Goal: Obtain resource: Obtain resource

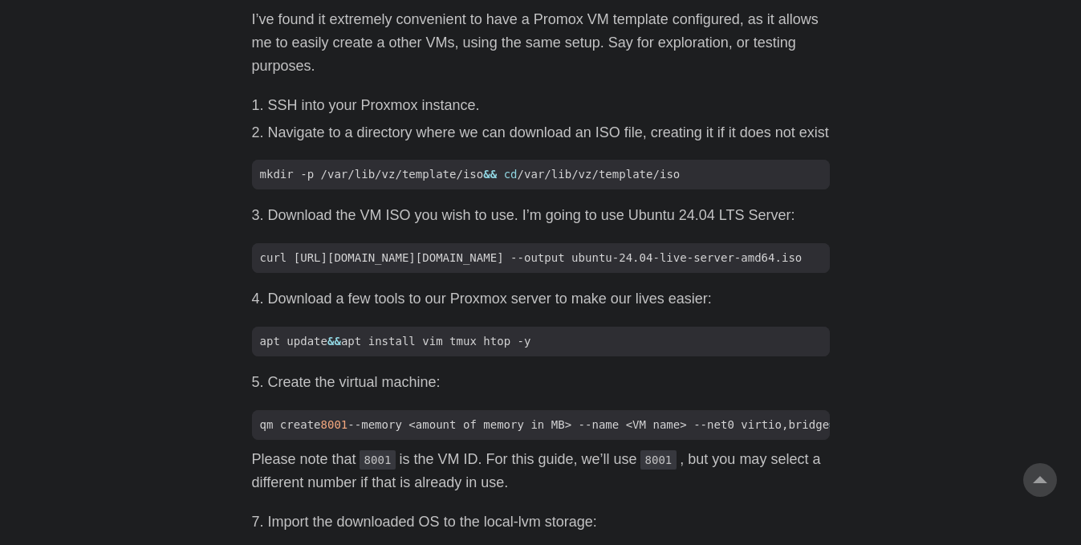
scroll to position [952, 0]
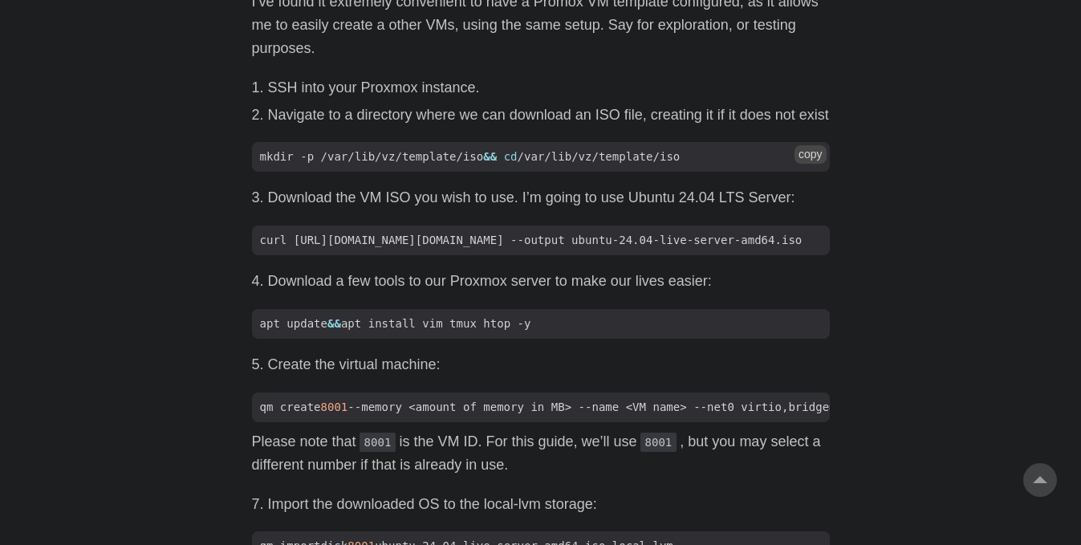
click at [817, 152] on button "copy" at bounding box center [810, 154] width 32 height 18
drag, startPoint x: 492, startPoint y: 252, endPoint x: 384, endPoint y: 254, distance: 107.5
click at [384, 254] on code "curl [URL][DOMAIN_NAME][DOMAIN_NAME] --output ubuntu-24.04-live-server-amd64.iso" at bounding box center [541, 240] width 578 height 30
click at [808, 329] on button "copy" at bounding box center [810, 321] width 32 height 18
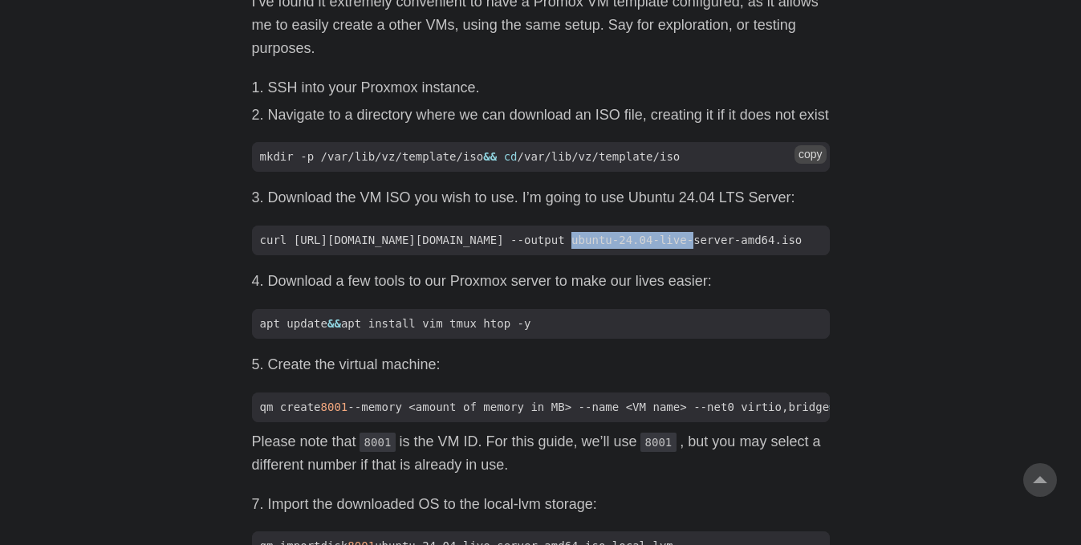
click at [806, 150] on button "copy" at bounding box center [810, 154] width 32 height 18
click at [803, 241] on button "copy" at bounding box center [810, 238] width 32 height 18
click at [810, 323] on button "copy" at bounding box center [810, 321] width 32 height 18
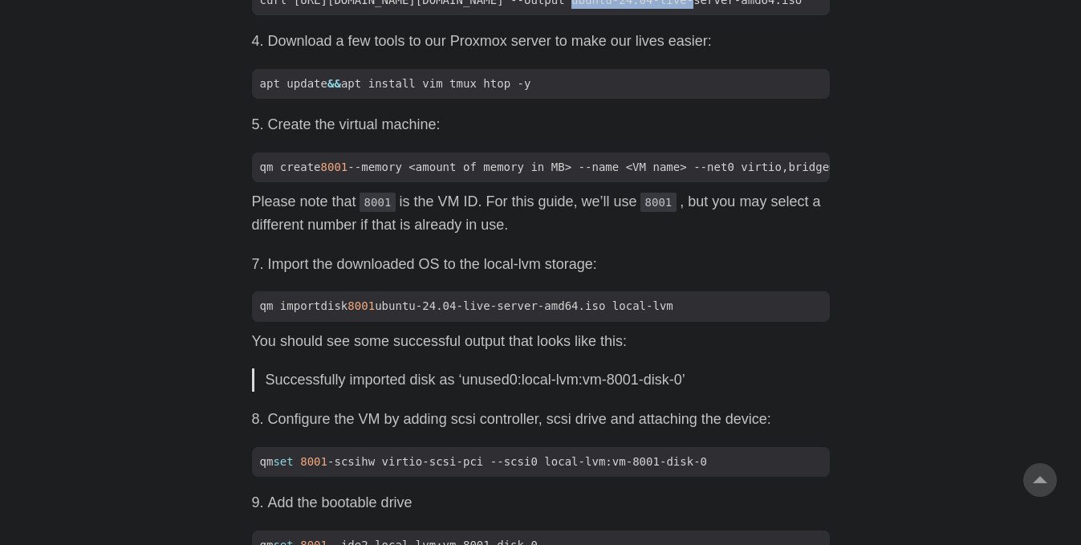
scroll to position [1192, 0]
click at [812, 171] on button "copy" at bounding box center [810, 164] width 32 height 18
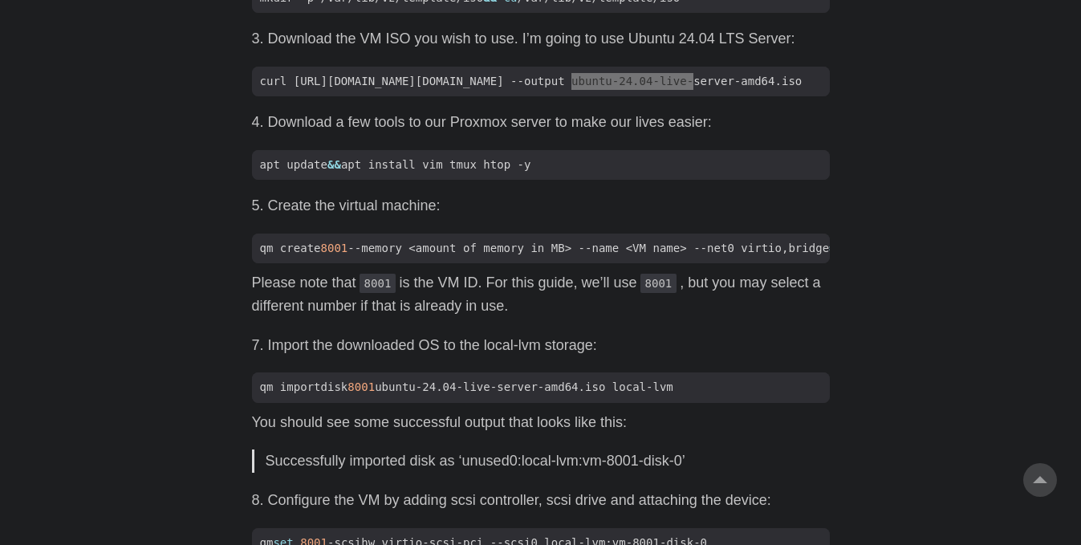
scroll to position [1112, 0]
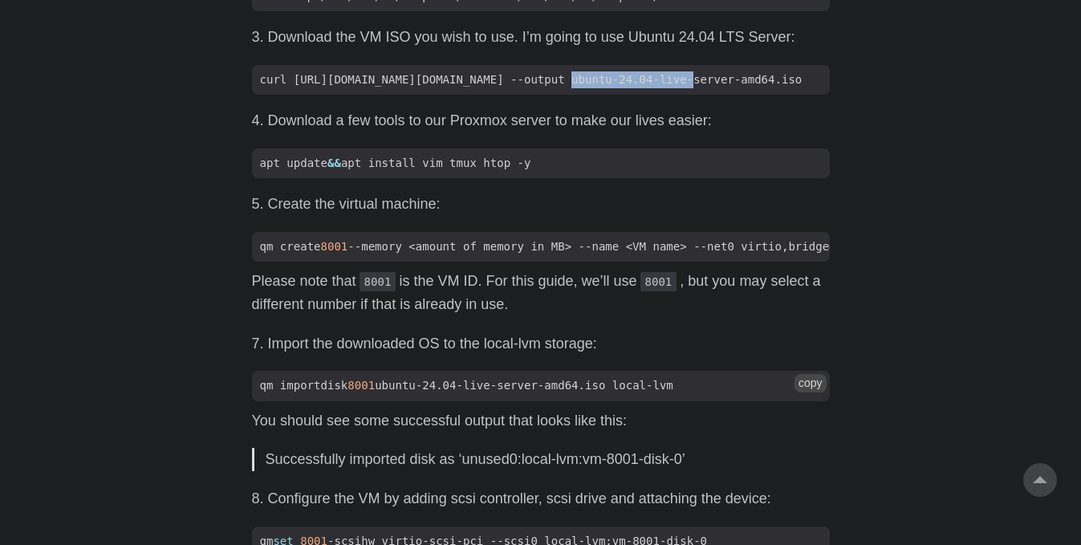
click at [806, 392] on button "copy" at bounding box center [810, 383] width 32 height 18
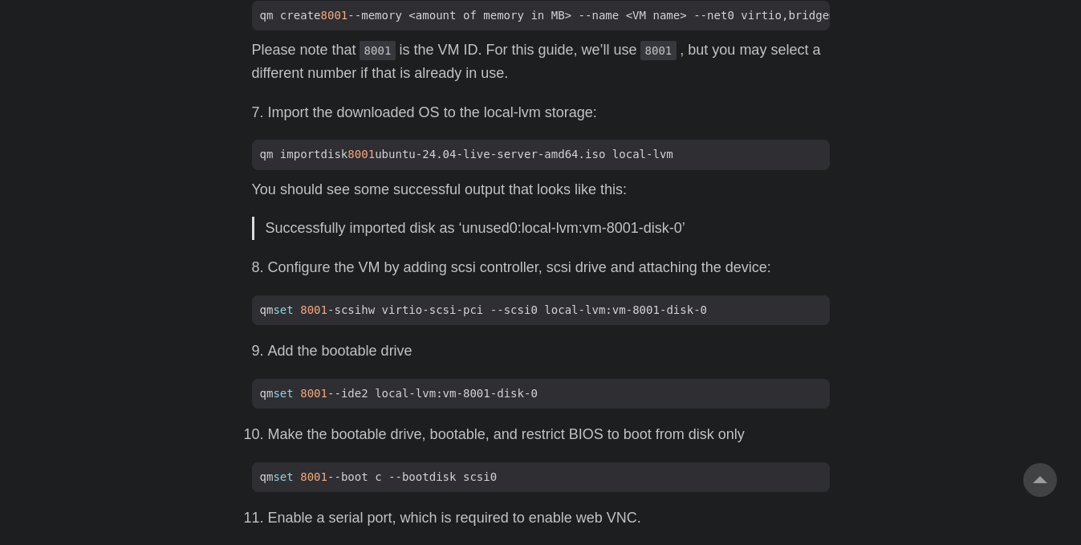
scroll to position [1353, 0]
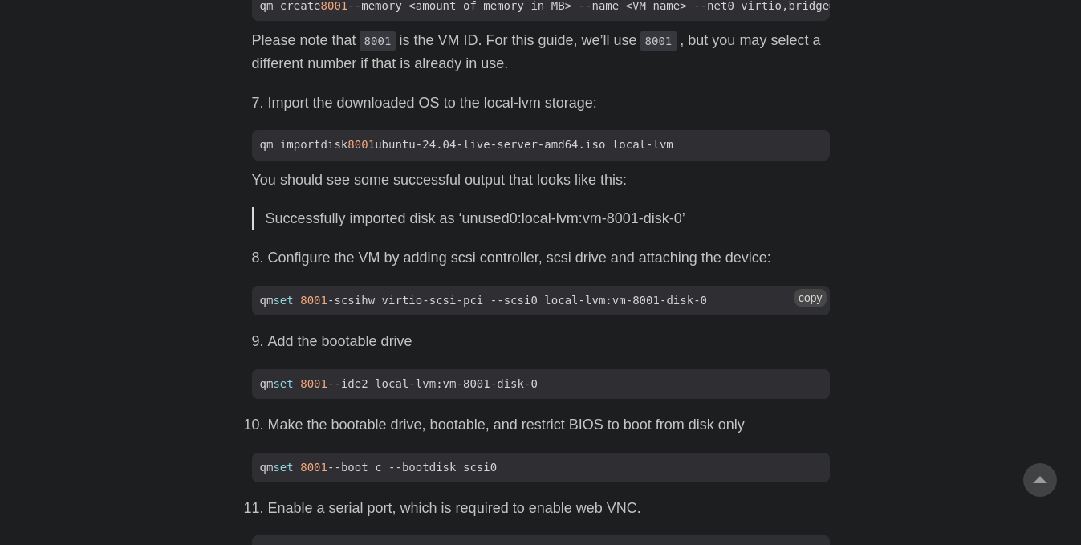
click at [806, 307] on button "copy" at bounding box center [810, 298] width 32 height 18
click at [810, 390] on button "copy" at bounding box center [810, 381] width 32 height 18
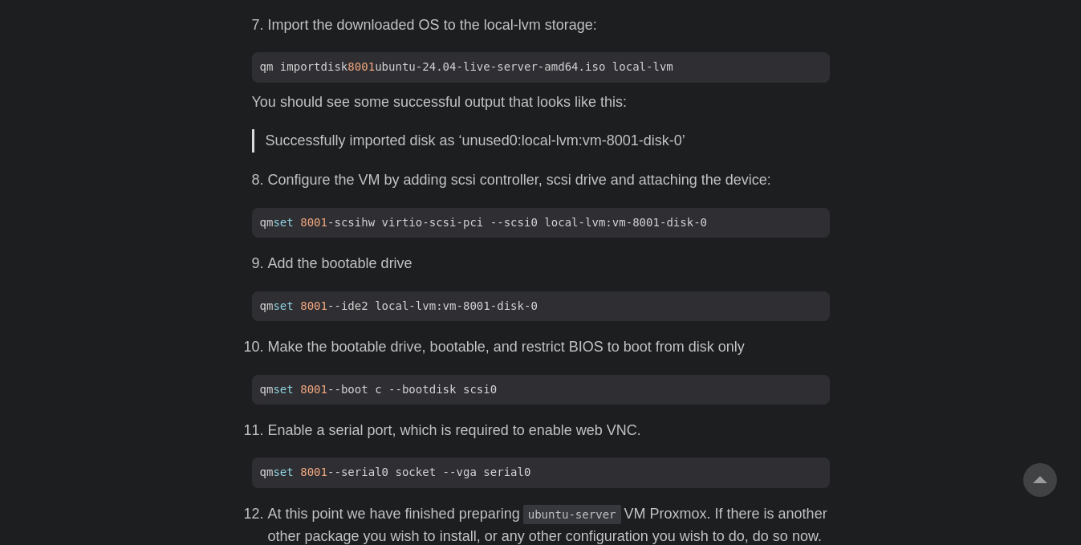
scroll to position [1433, 0]
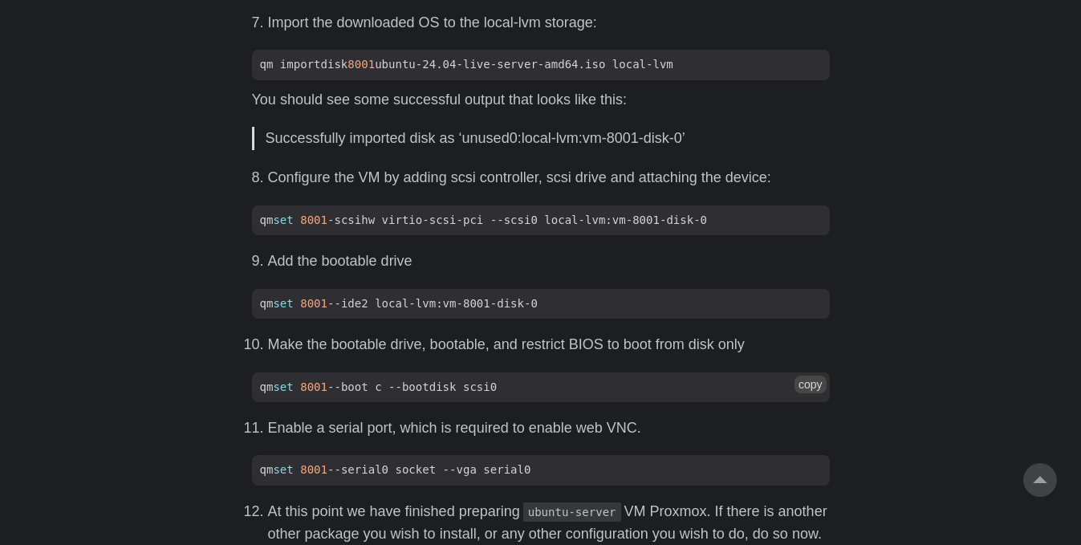
click at [823, 393] on button "copy" at bounding box center [810, 385] width 32 height 18
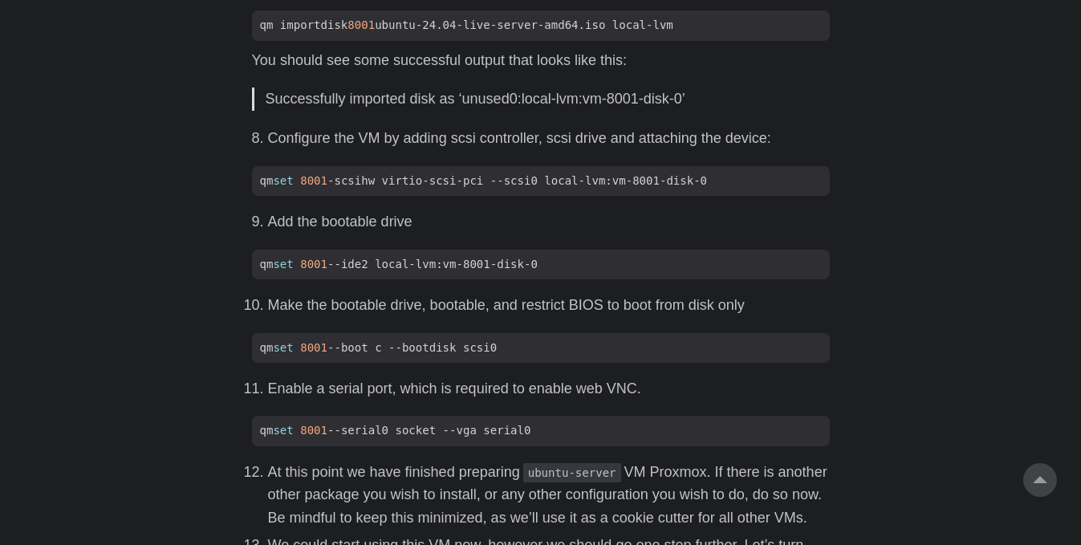
scroll to position [1594, 0]
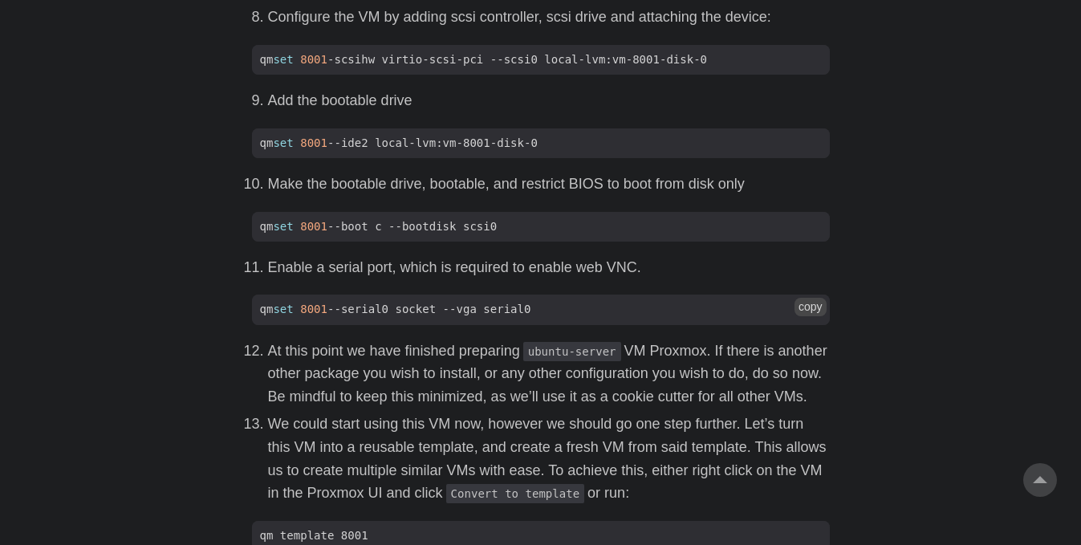
click at [802, 315] on button "copy" at bounding box center [810, 307] width 32 height 18
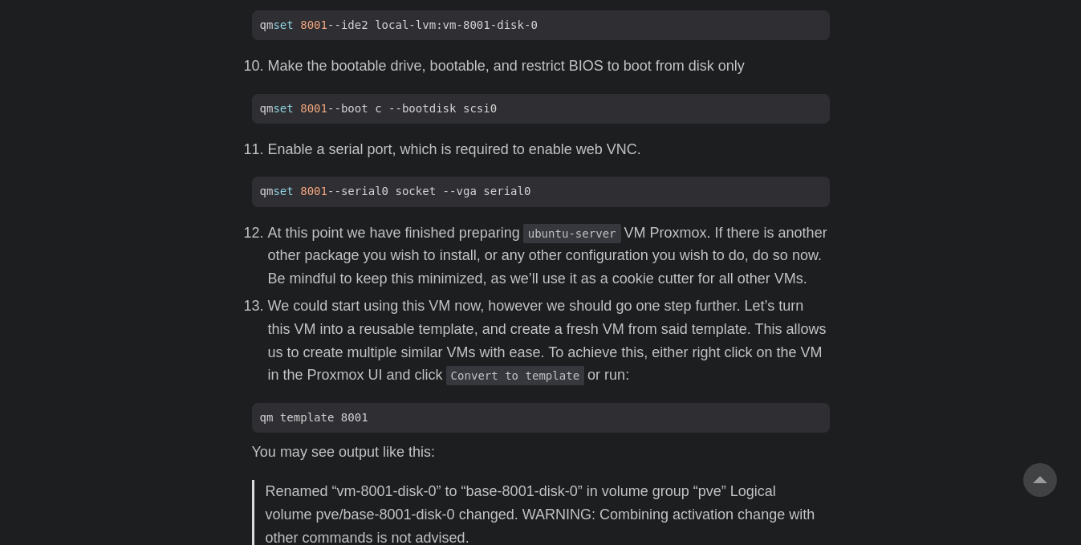
scroll to position [1754, 0]
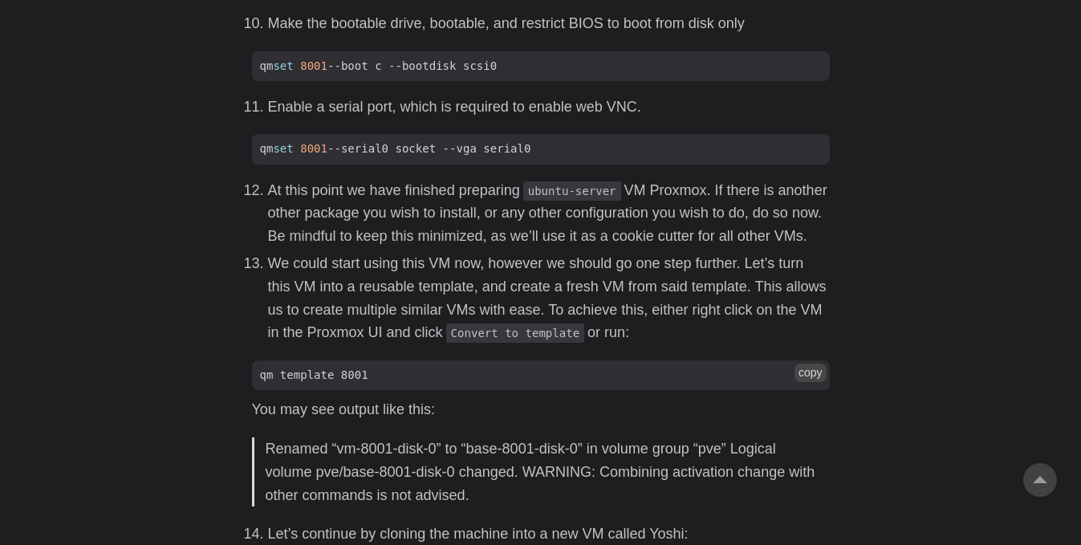
click at [825, 381] on button "copy" at bounding box center [810, 373] width 32 height 18
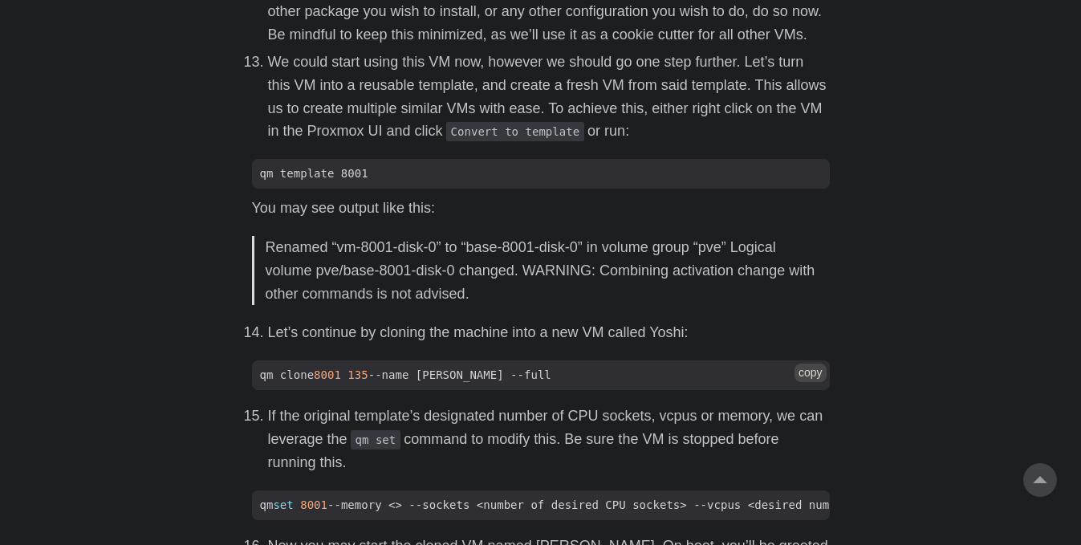
scroll to position [1915, 0]
